Goal: Task Accomplishment & Management: Manage account settings

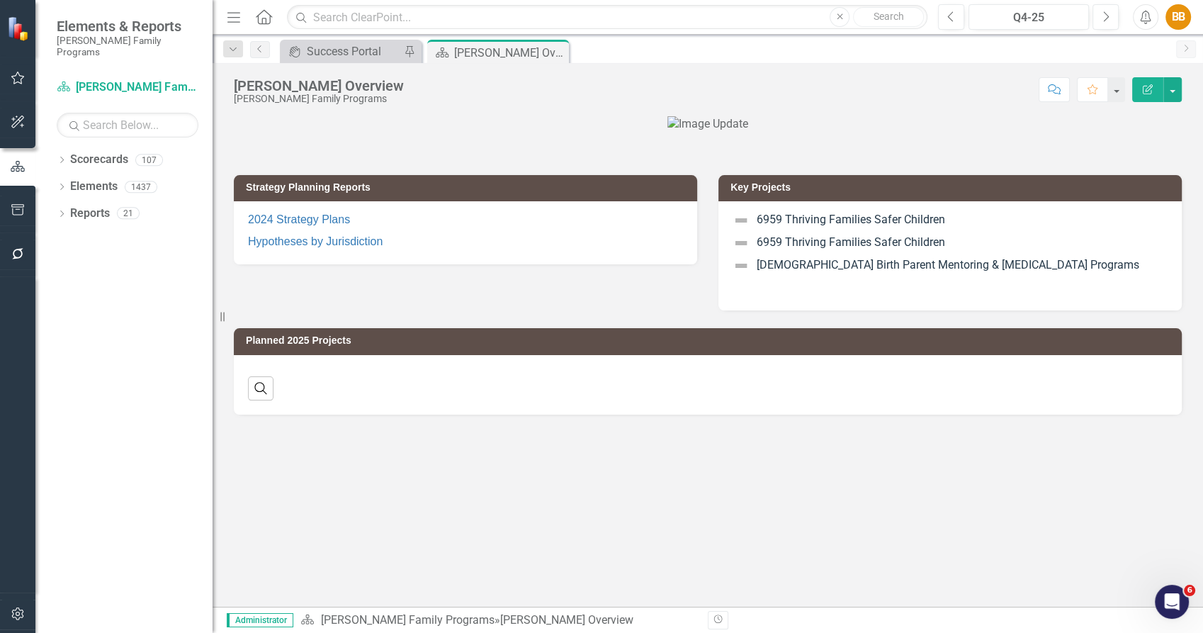
click at [18, 602] on button "button" at bounding box center [18, 615] width 32 height 30
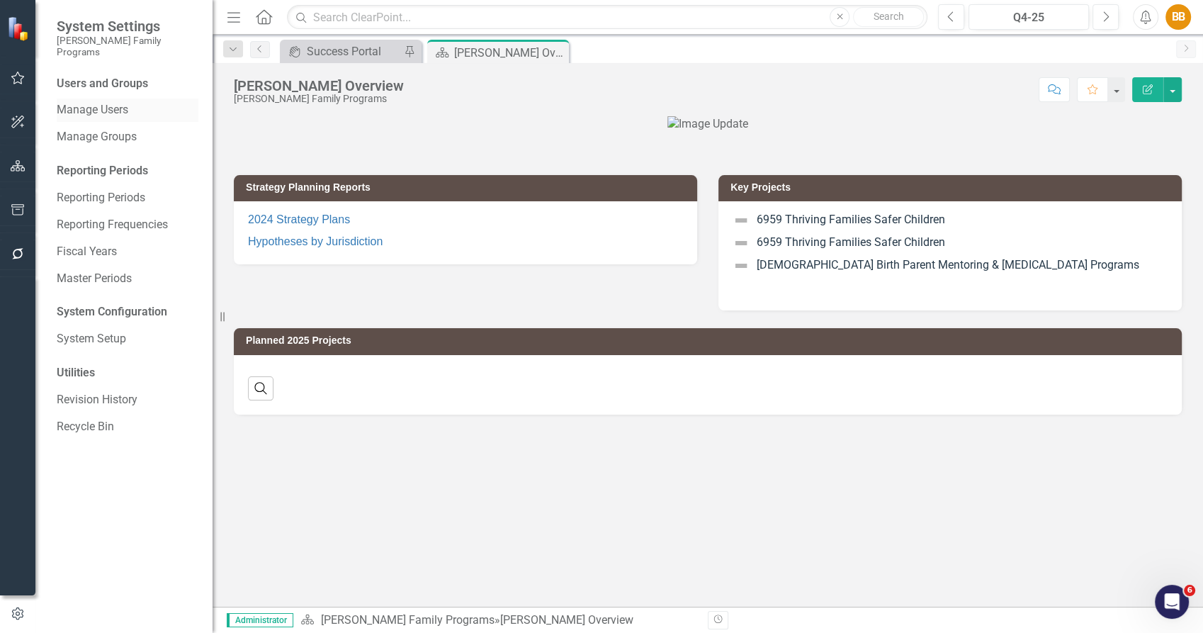
click at [119, 102] on link "Manage Users" at bounding box center [128, 110] width 142 height 16
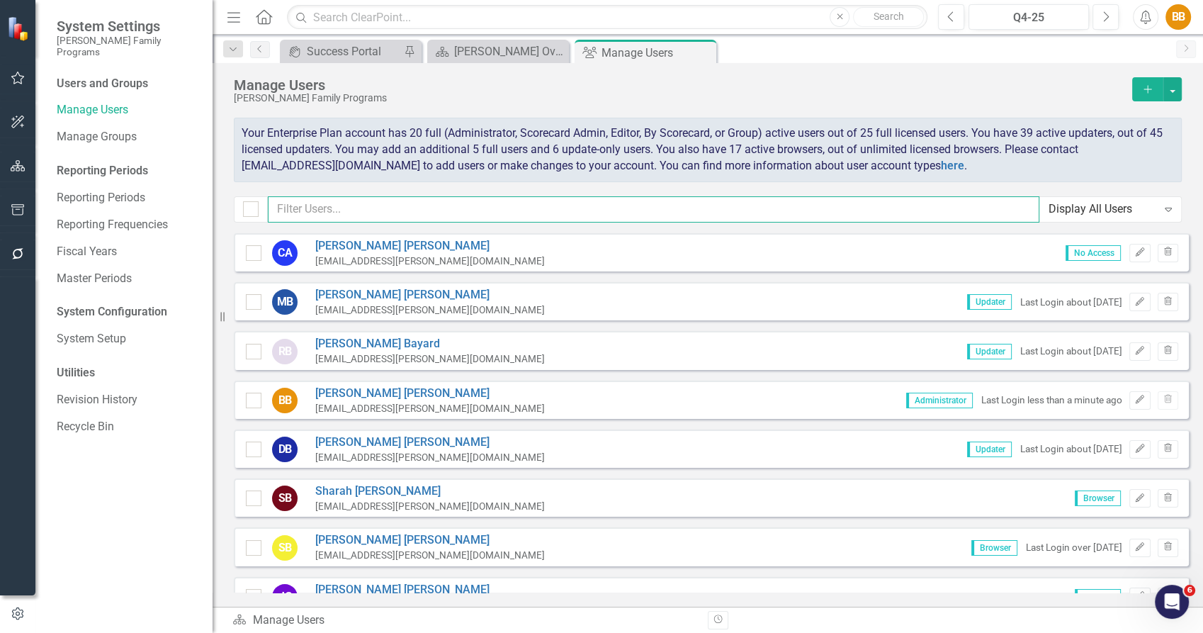
click at [600, 201] on input "text" at bounding box center [654, 209] width 772 height 26
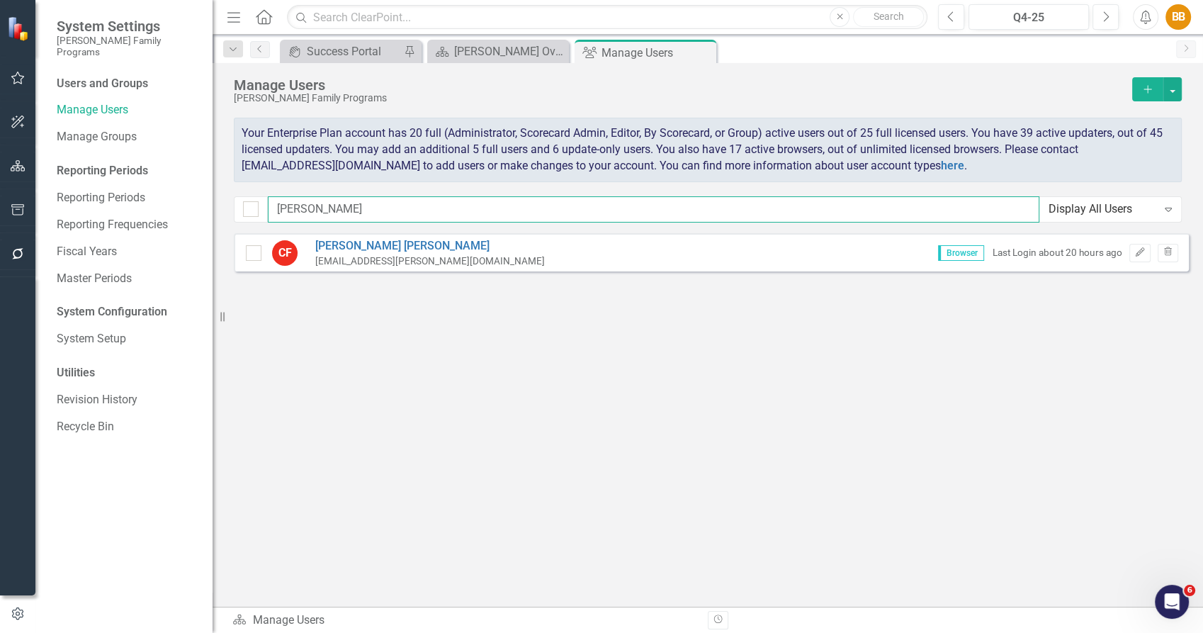
type input "[PERSON_NAME]"
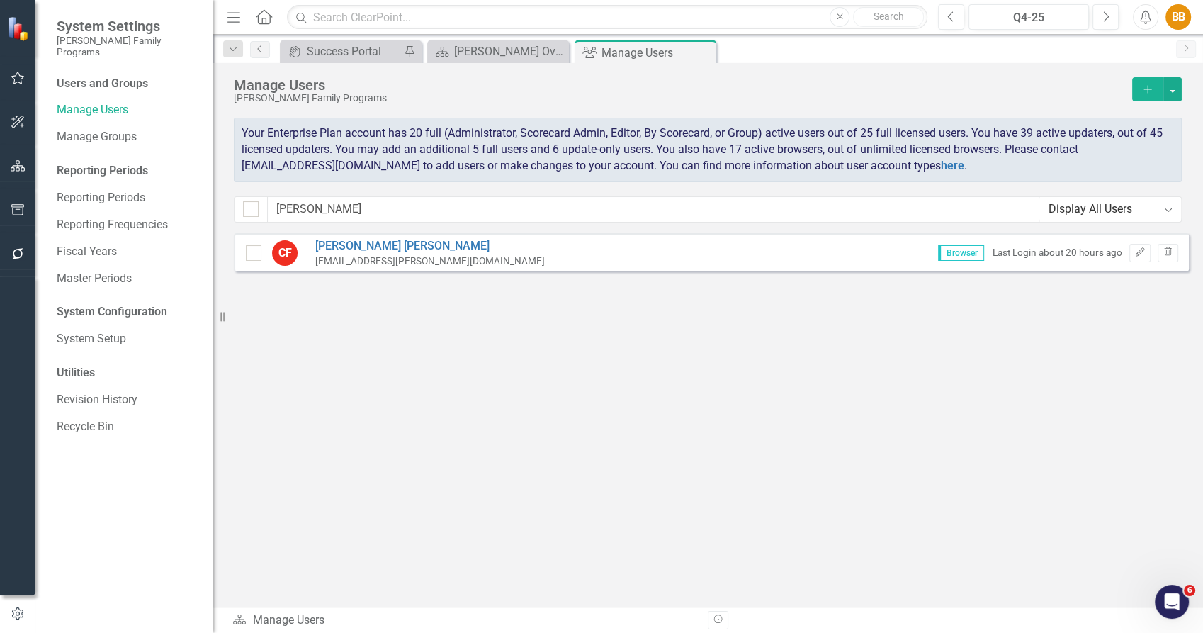
click at [522, 254] on div "CF [PERSON_NAME] [EMAIL_ADDRESS][PERSON_NAME][DOMAIN_NAME] Browser Last Login a…" at bounding box center [711, 252] width 955 height 38
click at [367, 246] on link "[PERSON_NAME]" at bounding box center [430, 246] width 230 height 16
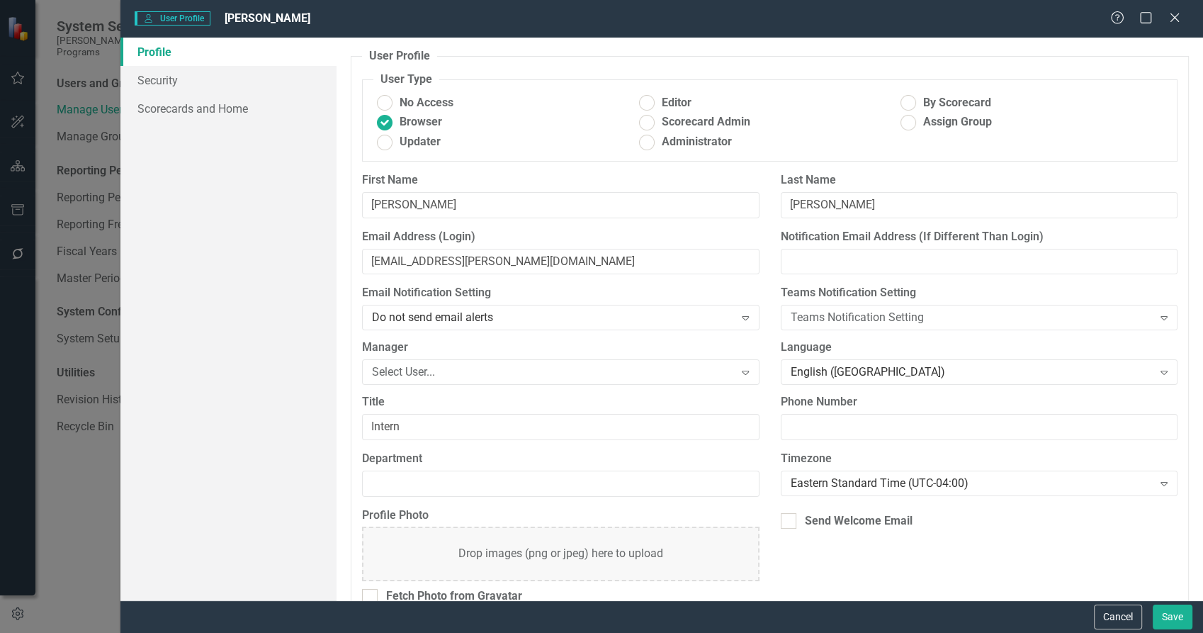
drag, startPoint x: 1173, startPoint y: 12, endPoint x: 1164, endPoint y: 28, distance: 17.8
click at [1173, 12] on icon "Close" at bounding box center [1175, 17] width 14 height 11
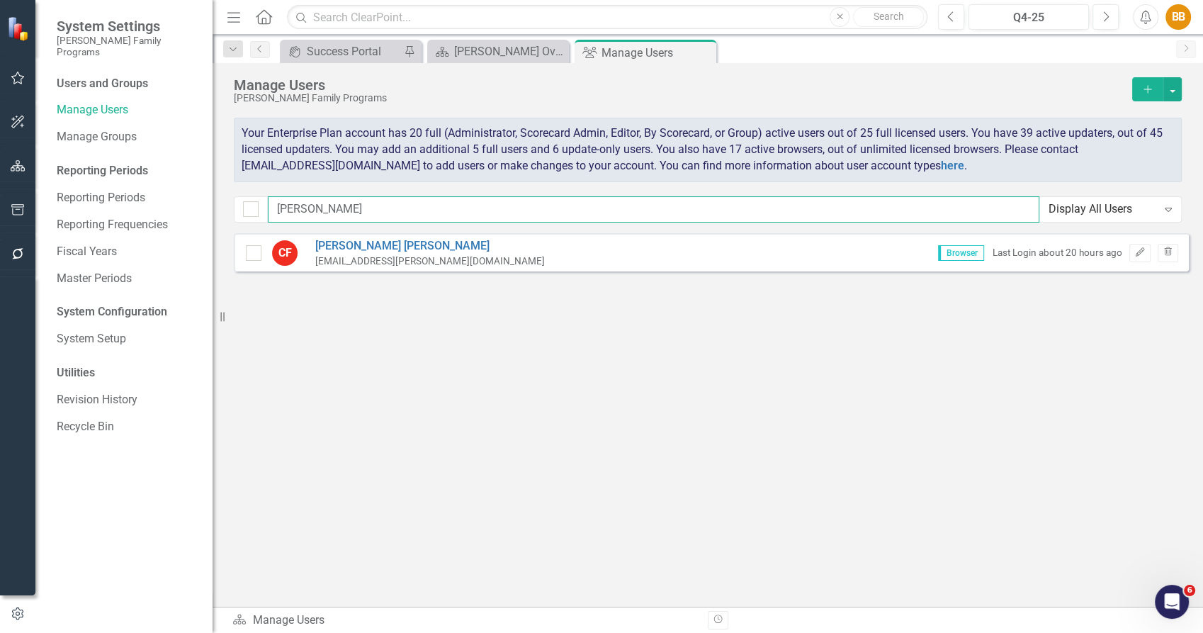
drag, startPoint x: 428, startPoint y: 211, endPoint x: 214, endPoint y: 220, distance: 214.2
click at [214, 220] on div "System Settings [PERSON_NAME] Family Programs Users and Groups Manage Users Man…" at bounding box center [601, 316] width 1203 height 633
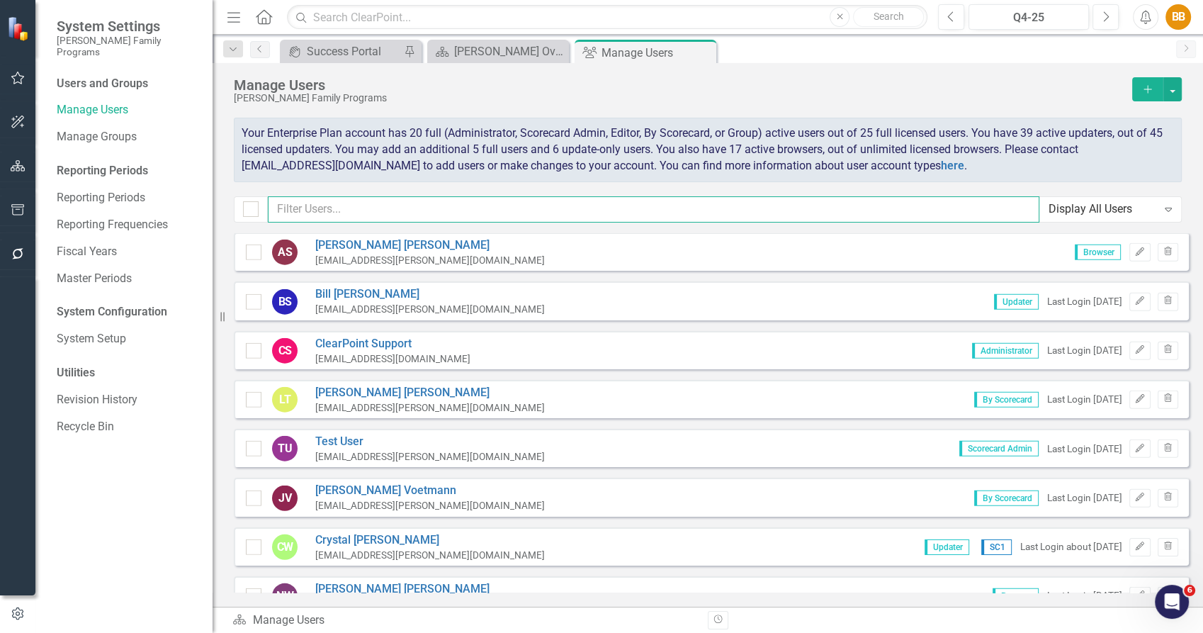
scroll to position [3980, 0]
